Goal: Answer question/provide support

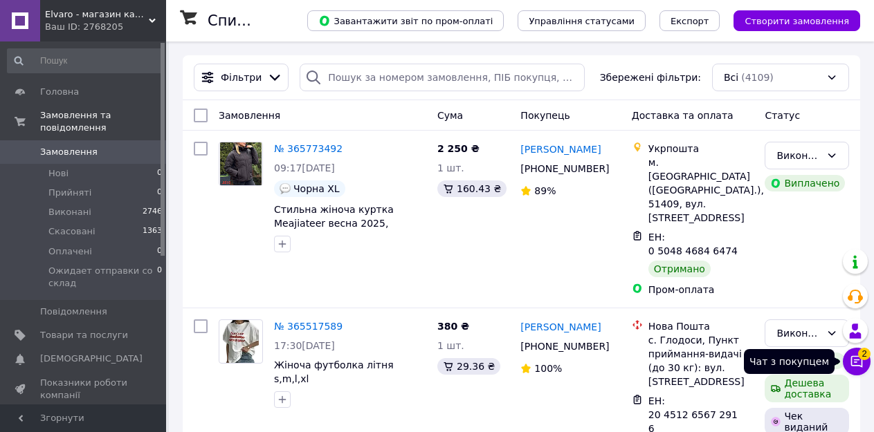
click at [845, 360] on button "Чат з покупцем 2" at bounding box center [857, 362] width 28 height 28
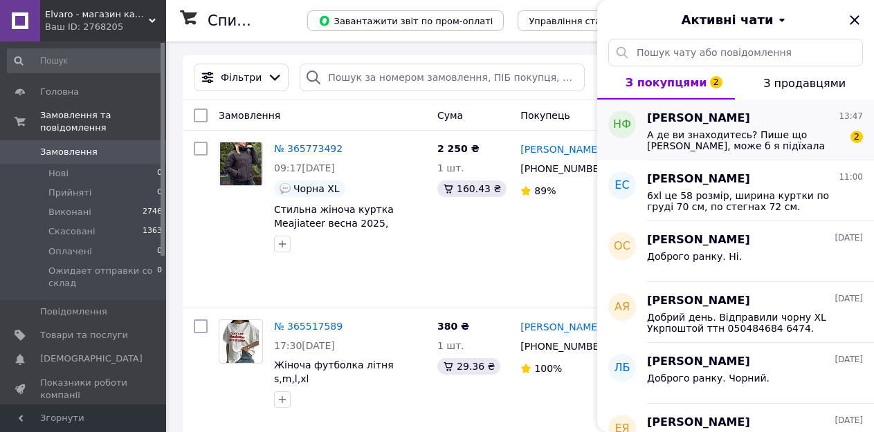
click at [760, 142] on span "А де ви знаходитесь? Пише що [PERSON_NAME], може б я підїхала поміряти" at bounding box center [745, 140] width 196 height 22
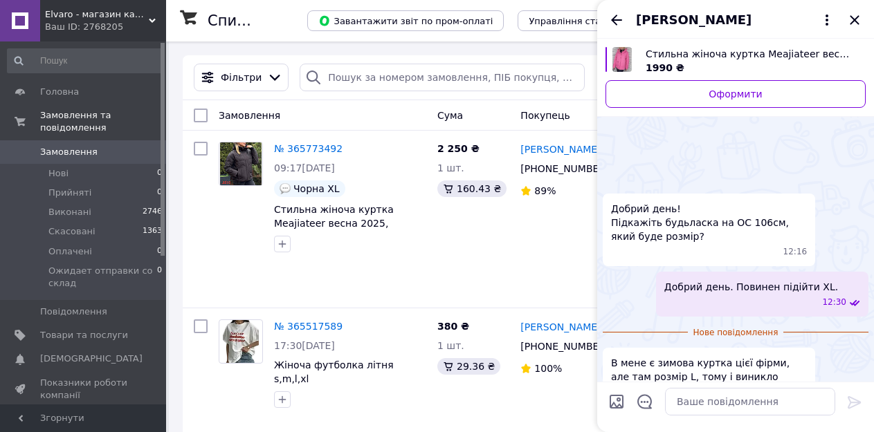
scroll to position [81, 0]
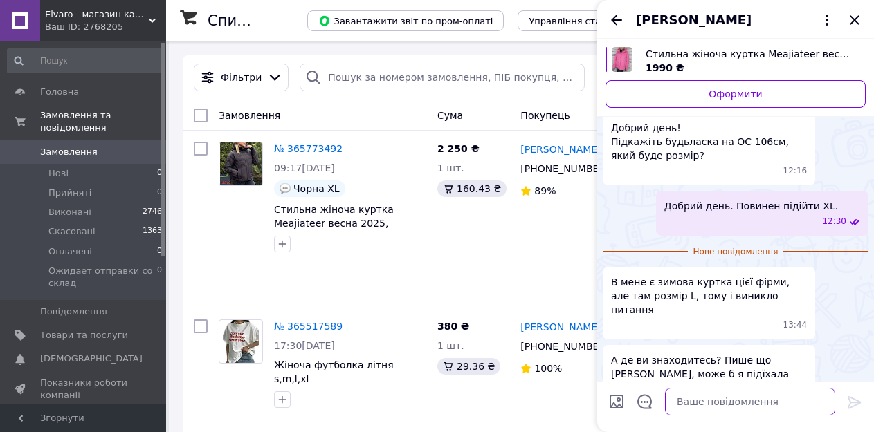
click at [696, 406] on textarea at bounding box center [750, 402] width 170 height 28
click at [730, 405] on textarea "Ми не в [GEOGRAPHIC_DATA]" at bounding box center [736, 402] width 198 height 28
type textarea "Ми не в [GEOGRAPHIC_DATA], Тільки ві"
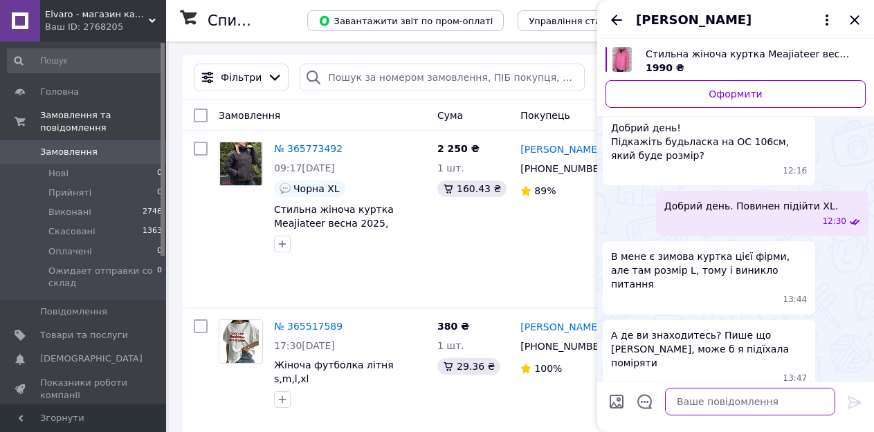
scroll to position [57, 0]
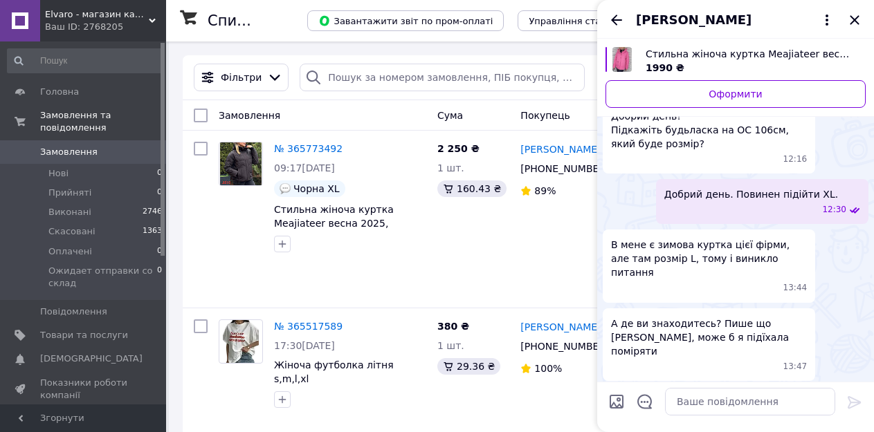
drag, startPoint x: 795, startPoint y: 358, endPoint x: 643, endPoint y: 374, distance: 153.6
click at [643, 387] on div "Ми не в [GEOGRAPHIC_DATA], Тільки ві 18:55" at bounding box center [735, 409] width 266 height 45
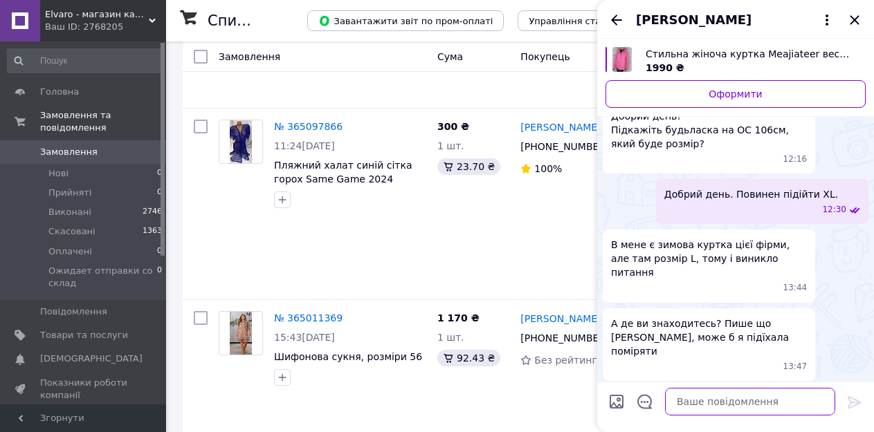
click at [680, 407] on textarea at bounding box center [750, 402] width 170 height 28
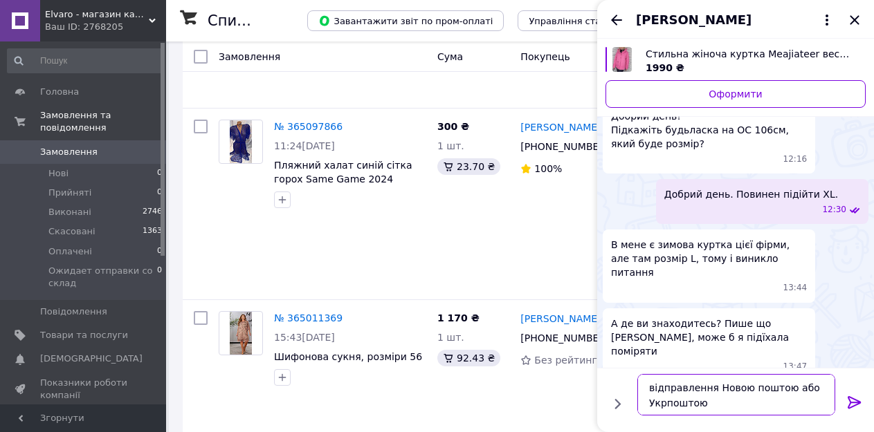
type textarea "відправлення Новою поштою або Укрпоштою,"
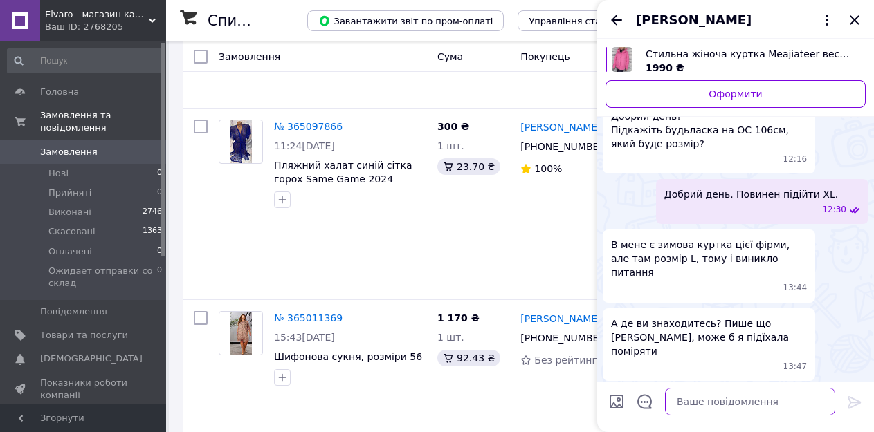
scroll to position [122, 0]
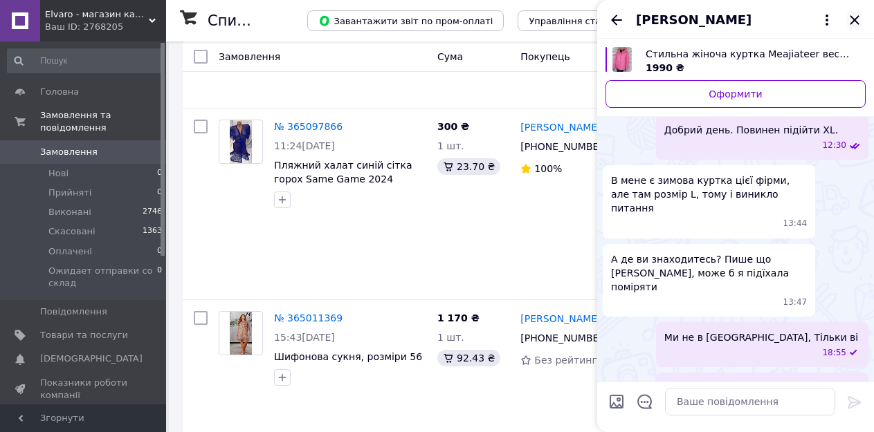
click at [852, 21] on icon "Закрити" at bounding box center [854, 20] width 17 height 17
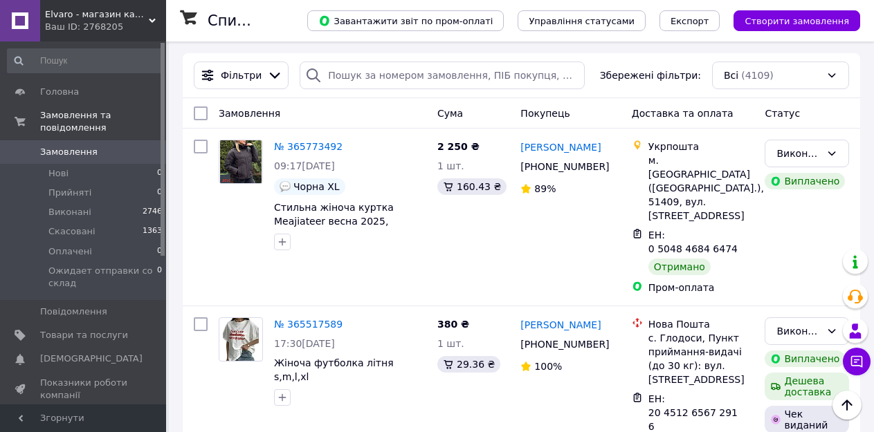
scroll to position [0, 0]
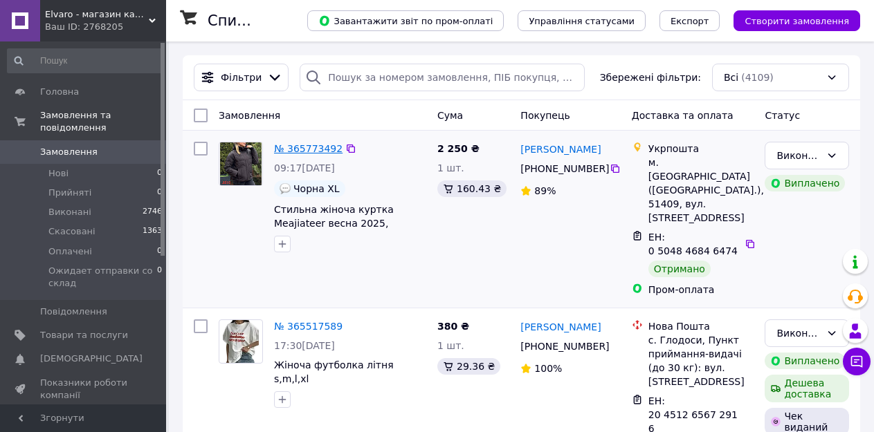
click at [306, 150] on link "№ 365773492" at bounding box center [308, 148] width 68 height 11
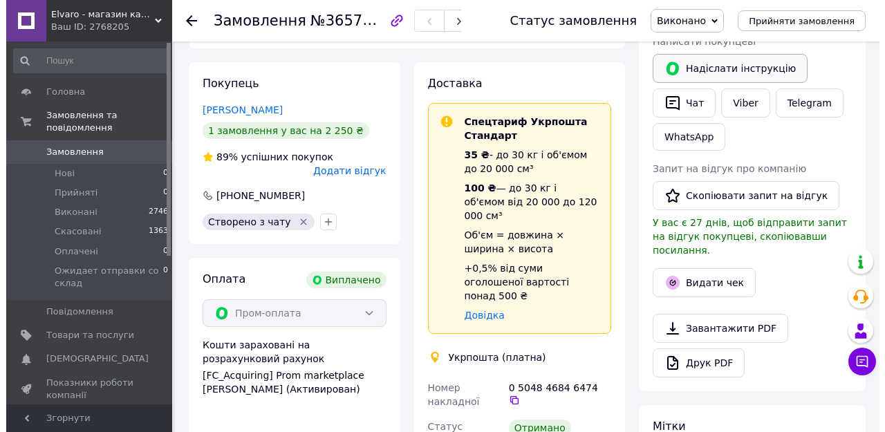
scroll to position [277, 0]
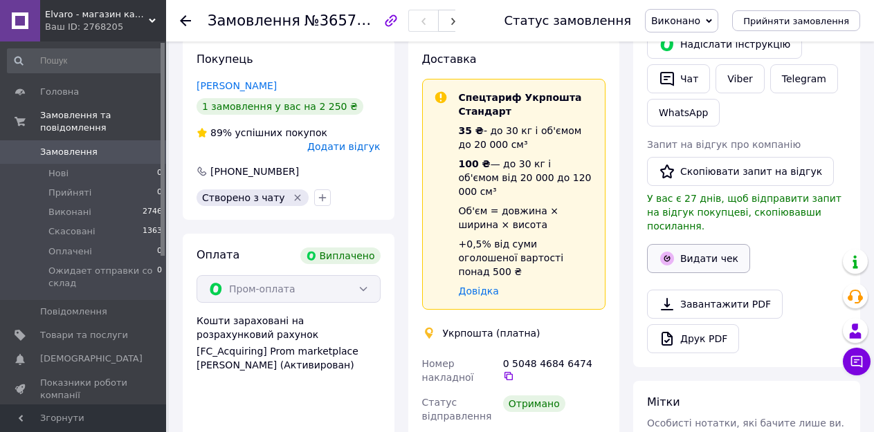
click at [708, 248] on button "Видати чек" at bounding box center [698, 258] width 103 height 29
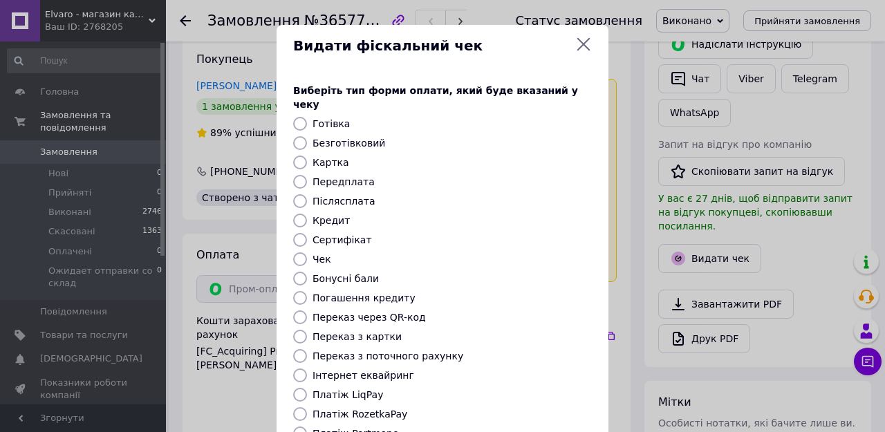
scroll to position [69, 0]
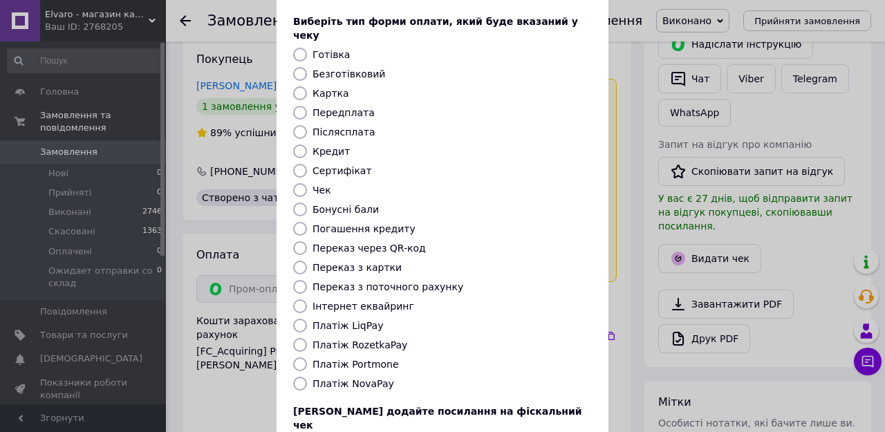
click at [297, 338] on input "Платіж RozetkaPay" at bounding box center [300, 345] width 14 height 14
radio input "true"
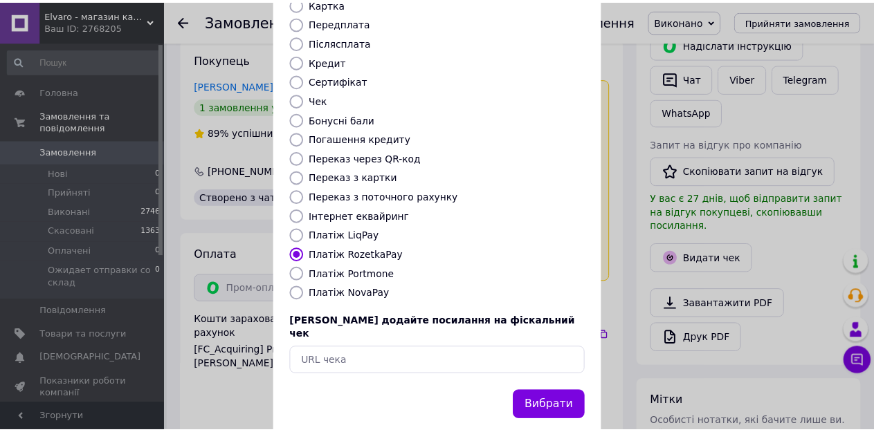
scroll to position [162, 0]
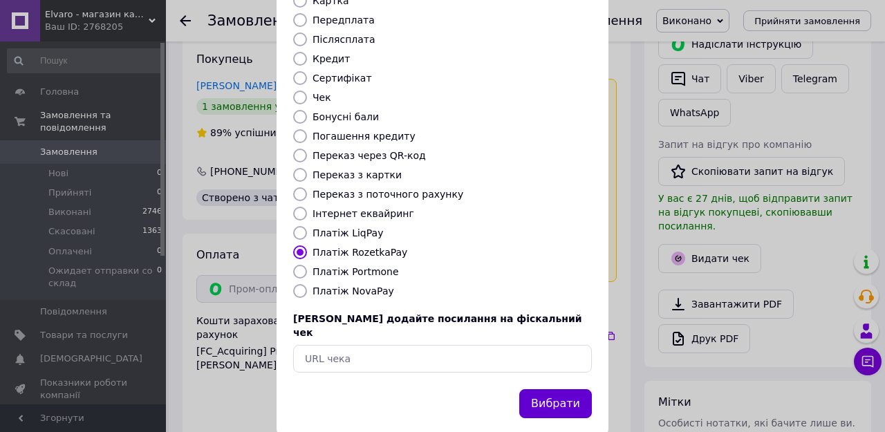
click at [542, 389] on button "Вибрати" at bounding box center [555, 404] width 73 height 30
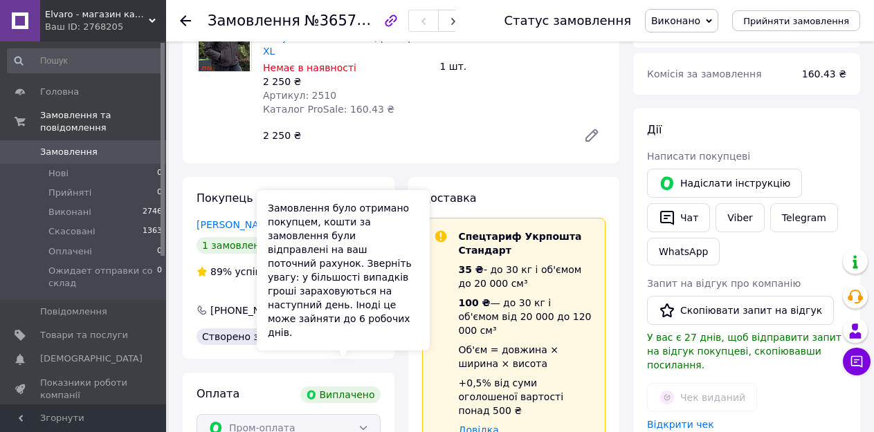
scroll to position [0, 0]
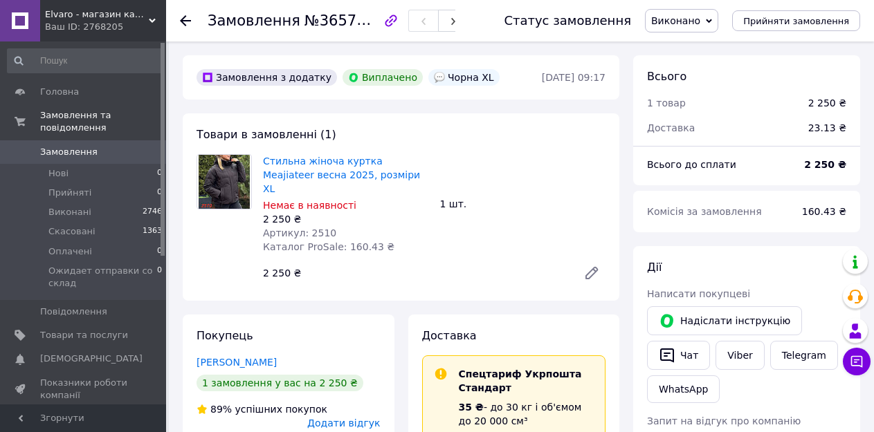
click at [182, 19] on use at bounding box center [185, 20] width 11 height 11
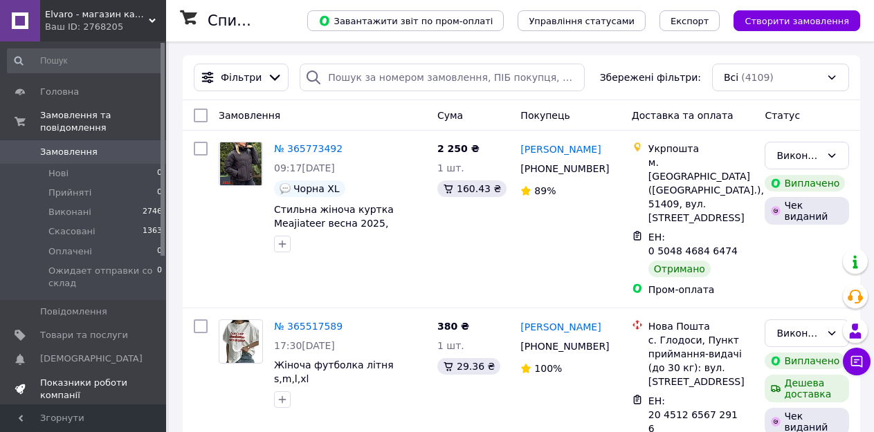
click at [87, 378] on span "Показники роботи компанії" at bounding box center [84, 389] width 88 height 25
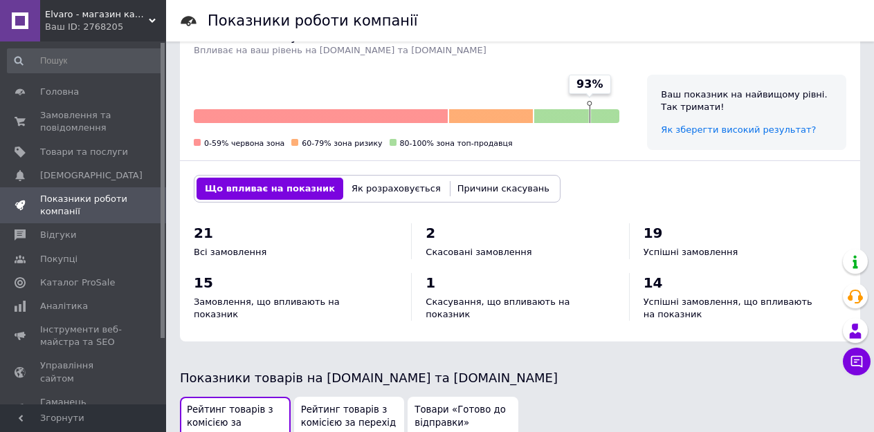
scroll to position [360, 0]
